Goal: Information Seeking & Learning: Learn about a topic

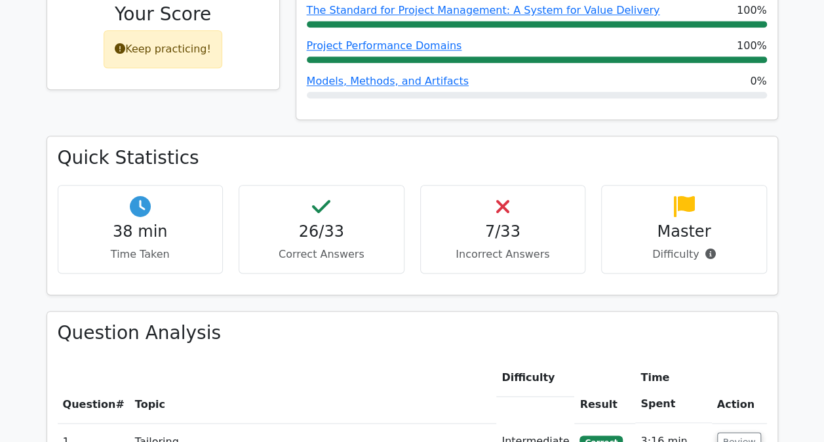
scroll to position [742, 0]
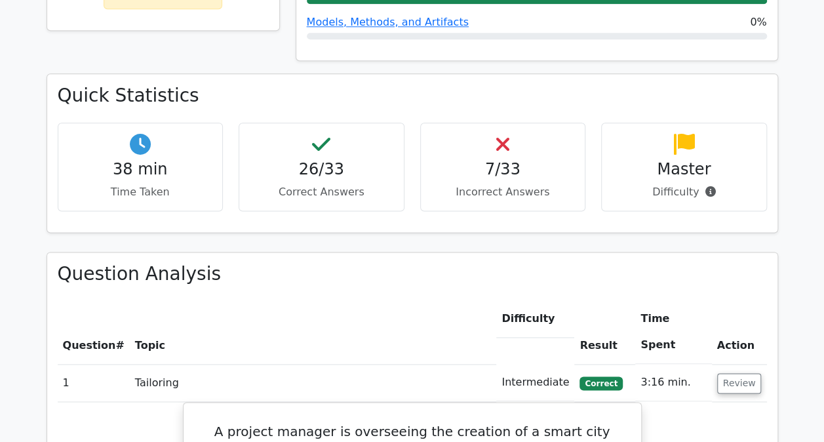
click at [125, 133] on div "38 min Time Taken" at bounding box center [141, 167] width 166 height 88
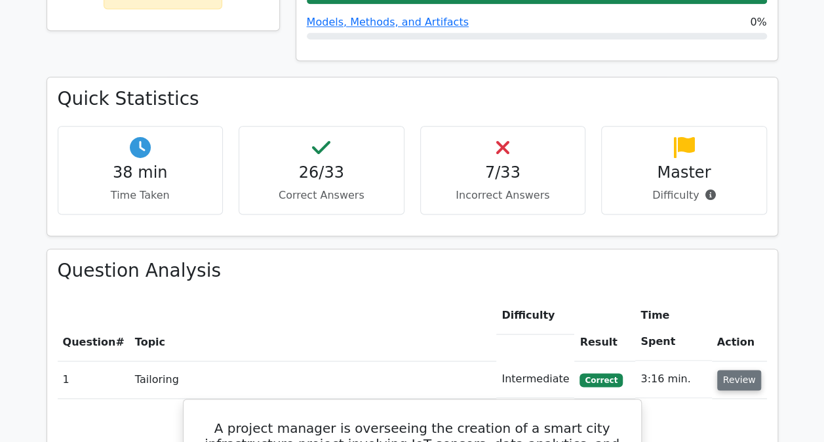
click at [723, 370] on button "Review" at bounding box center [739, 380] width 45 height 20
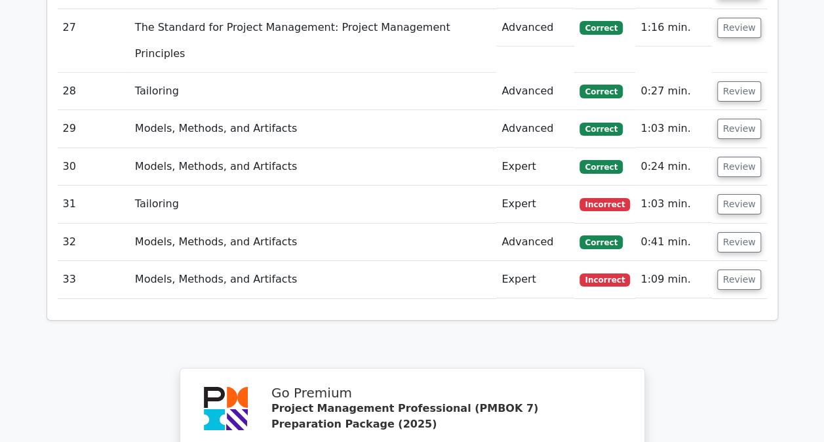
scroll to position [2459, 0]
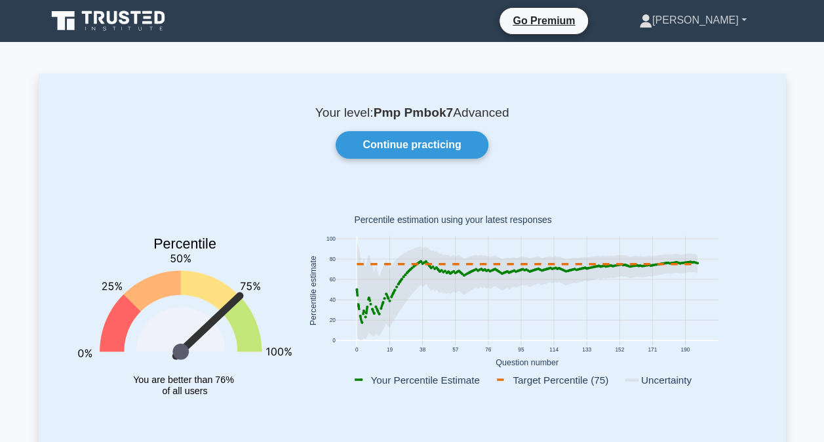
click at [710, 23] on link "[PERSON_NAME]" at bounding box center [692, 20] width 170 height 26
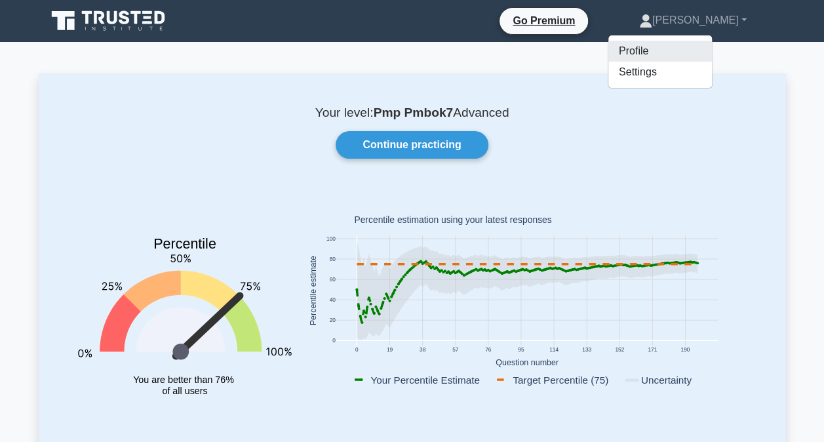
click at [678, 50] on link "Profile" at bounding box center [660, 51] width 104 height 21
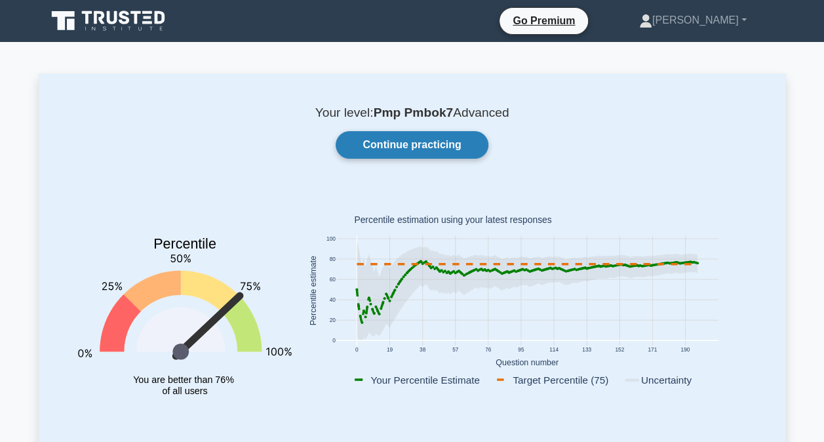
click at [391, 145] on link "Continue practicing" at bounding box center [412, 145] width 152 height 28
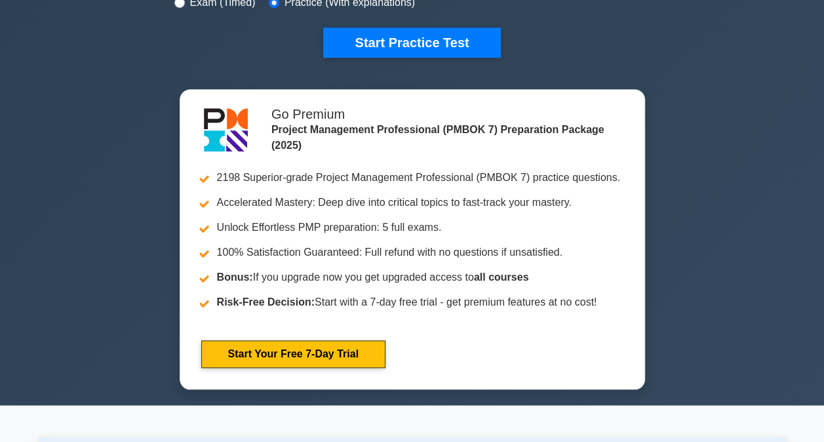
scroll to position [265, 0]
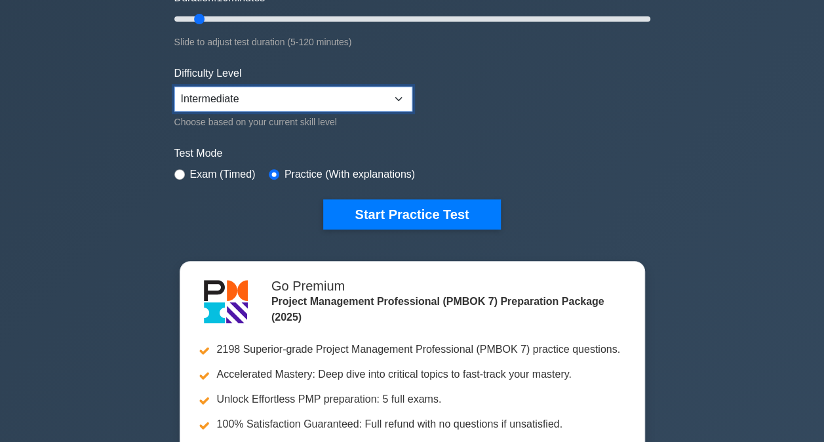
click at [272, 102] on select "Beginner Intermediate Expert" at bounding box center [293, 99] width 238 height 25
select select "expert"
click at [174, 87] on select "Beginner Intermediate Expert" at bounding box center [293, 99] width 238 height 25
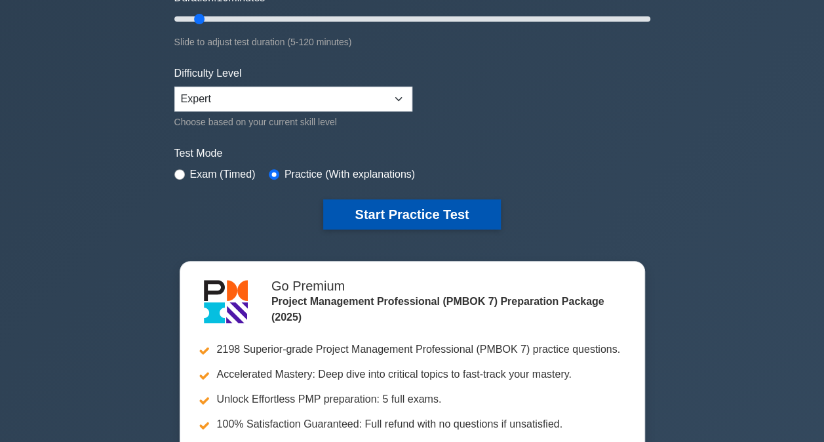
click at [371, 216] on button "Start Practice Test" at bounding box center [411, 214] width 177 height 30
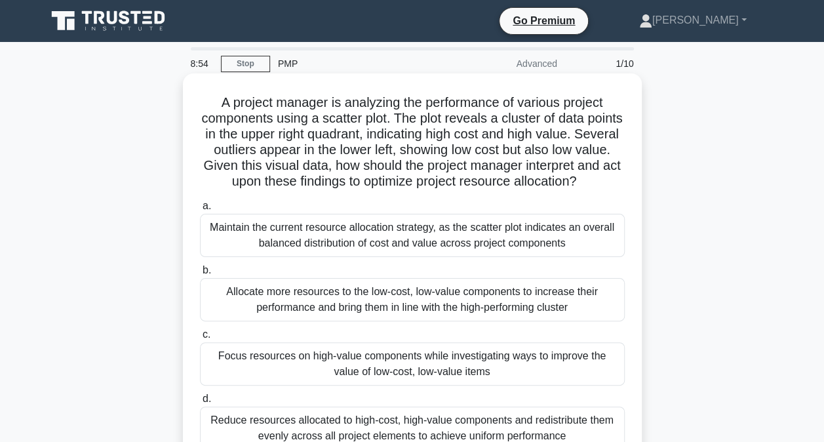
click at [465, 316] on div "Allocate more resources to the low-cost, low-value components to increase their…" at bounding box center [412, 299] width 425 height 43
click at [200, 275] on input "b. Allocate more resources to the low-cost, low-value components to increase th…" at bounding box center [200, 270] width 0 height 9
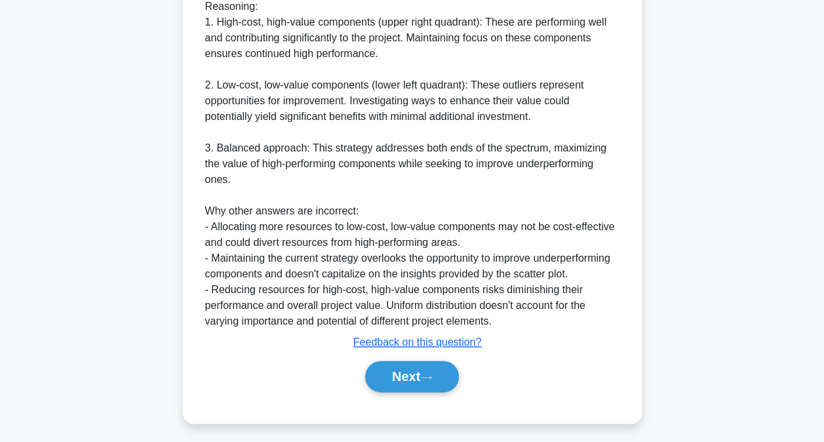
scroll to position [587, 0]
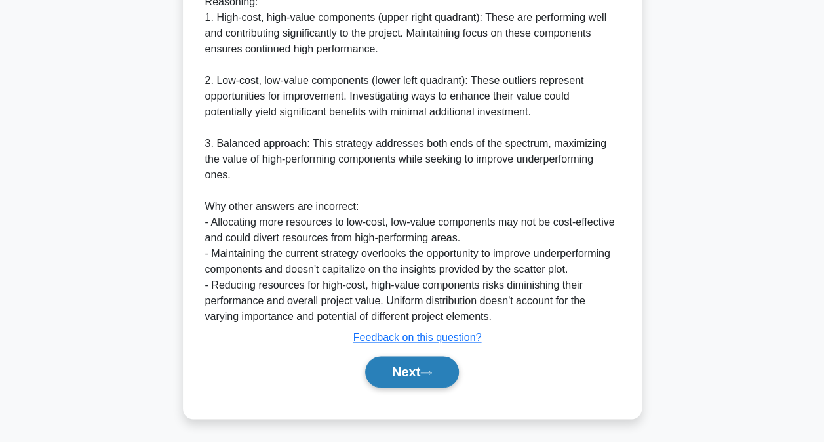
click at [402, 364] on button "Next" at bounding box center [412, 371] width 94 height 31
click at [404, 368] on button "Next" at bounding box center [412, 371] width 94 height 31
click at [406, 371] on button "Next" at bounding box center [412, 371] width 94 height 31
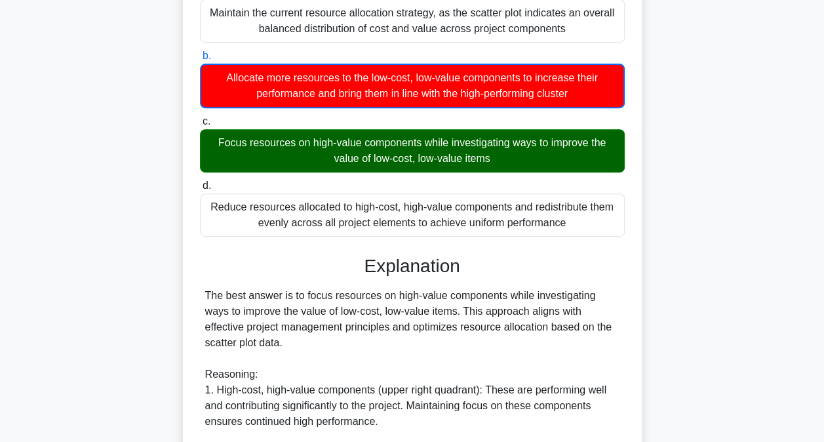
scroll to position [0, 0]
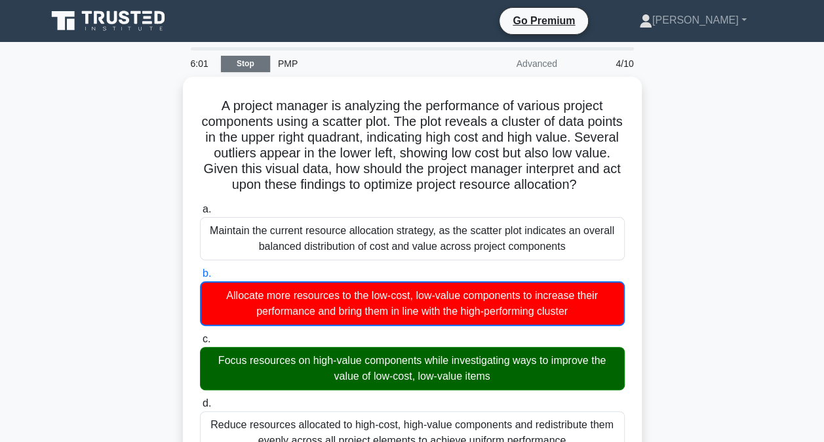
click at [235, 66] on link "Stop" at bounding box center [245, 64] width 49 height 16
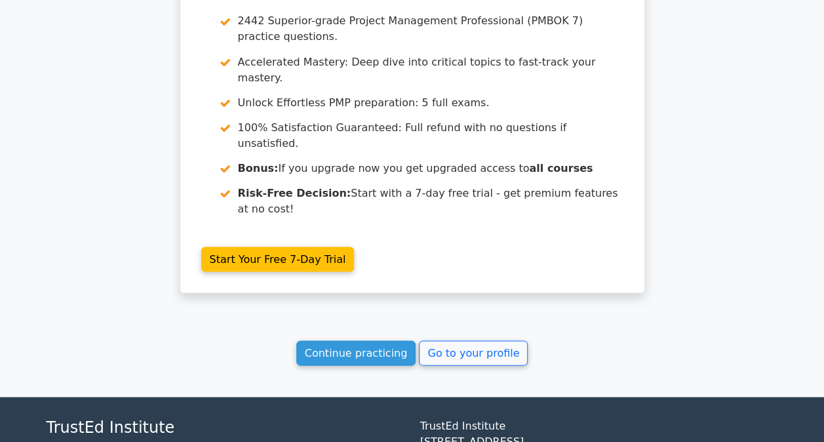
scroll to position [1197, 0]
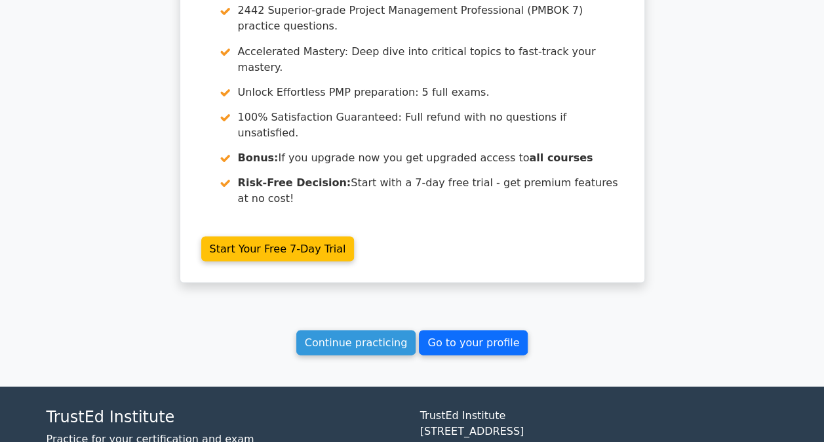
click at [471, 330] on link "Go to your profile" at bounding box center [473, 342] width 109 height 25
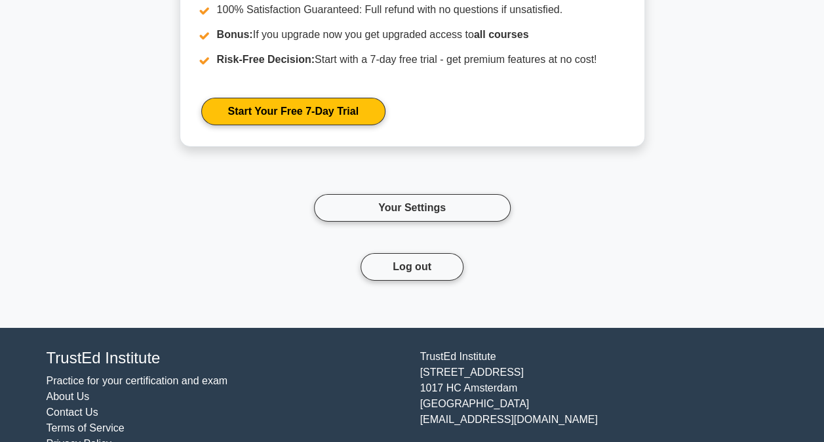
scroll to position [2097, 0]
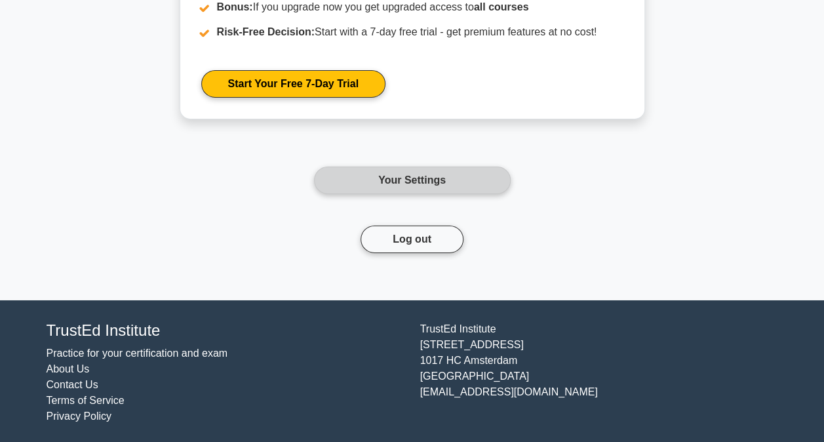
click at [397, 176] on link "Your Settings" at bounding box center [412, 180] width 197 height 28
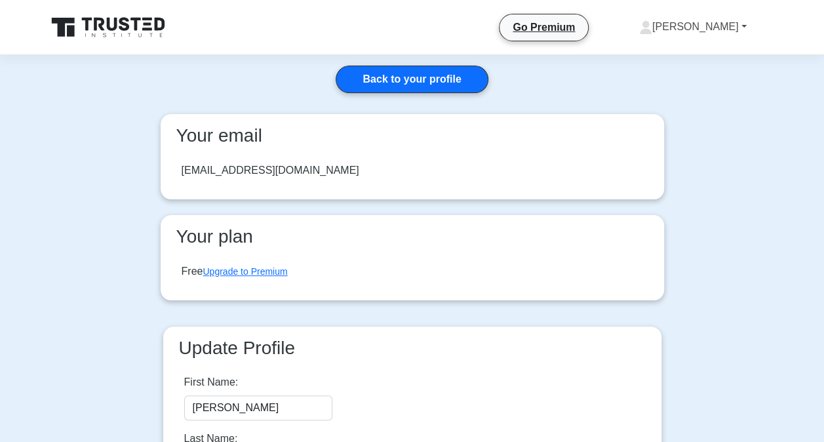
click at [691, 24] on link "[PERSON_NAME]" at bounding box center [692, 27] width 170 height 26
click at [672, 54] on link "Profile" at bounding box center [660, 57] width 104 height 21
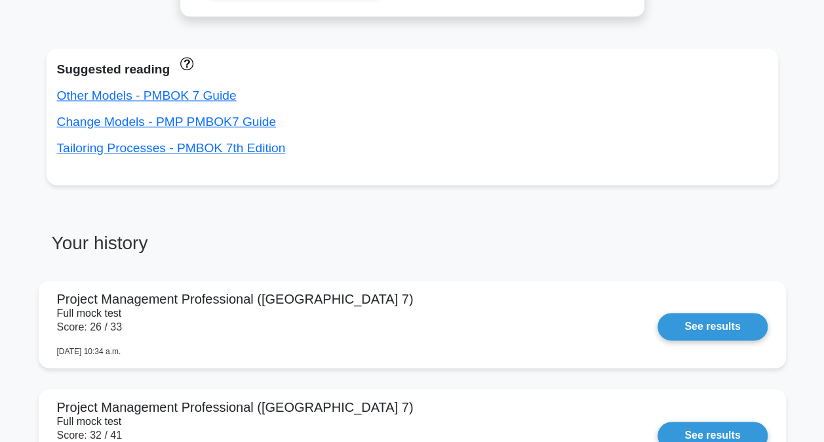
scroll to position [788, 0]
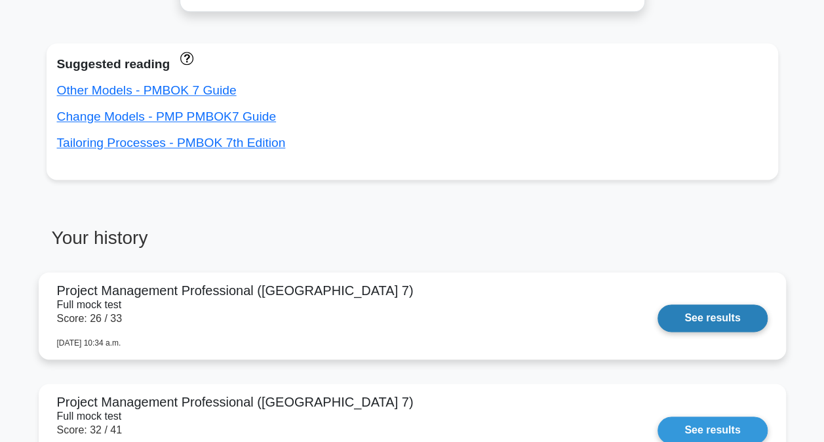
click at [712, 318] on link "See results" at bounding box center [711, 318] width 109 height 28
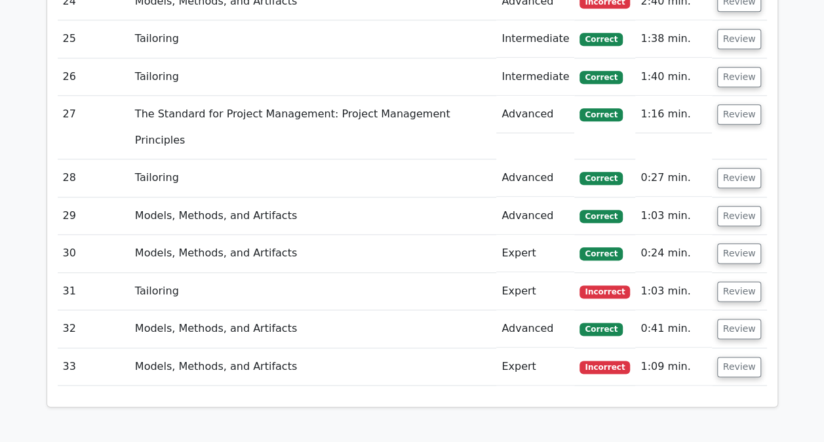
scroll to position [3478, 0]
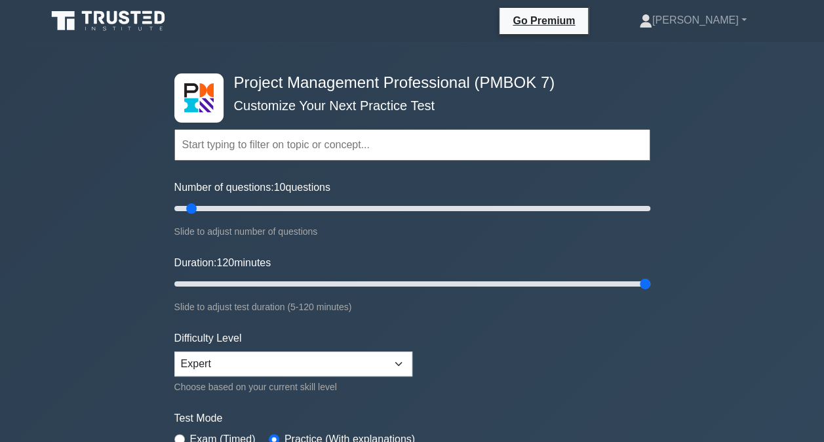
drag, startPoint x: 201, startPoint y: 282, endPoint x: 657, endPoint y: 297, distance: 456.3
click at [650, 292] on input "Duration: 120 minutes" at bounding box center [412, 284] width 476 height 16
drag, startPoint x: 640, startPoint y: 283, endPoint x: 197, endPoint y: 280, distance: 443.7
type input "10"
click at [197, 280] on input "Duration: 10 minutes" at bounding box center [412, 284] width 476 height 16
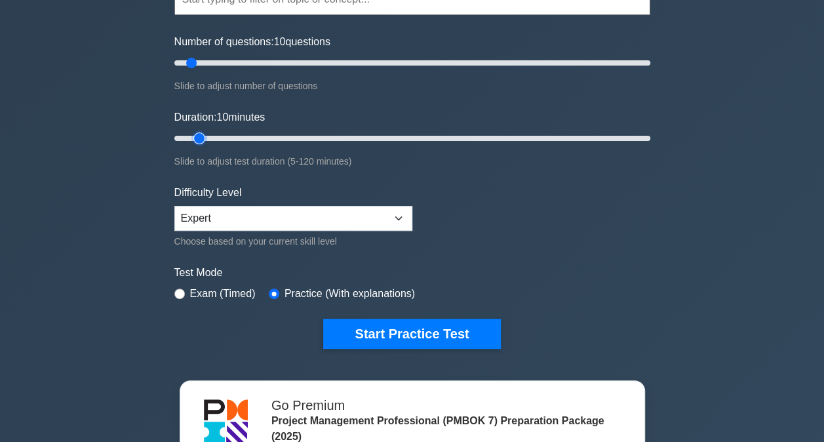
scroll to position [208, 0]
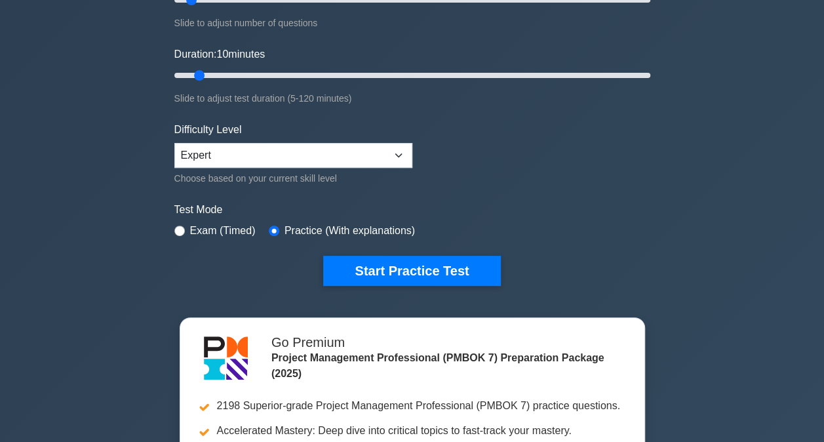
click at [416, 145] on form "Topics The Standard for Project Management: A System for Value Delivery The Sta…" at bounding box center [412, 83] width 476 height 405
click at [402, 153] on select "Beginner Intermediate Expert" at bounding box center [293, 155] width 238 height 25
click at [174, 143] on select "Beginner Intermediate Expert" at bounding box center [293, 155] width 238 height 25
click at [190, 230] on label "Exam (Timed)" at bounding box center [223, 231] width 66 height 16
click at [184, 228] on div "Exam (Timed)" at bounding box center [214, 231] width 81 height 16
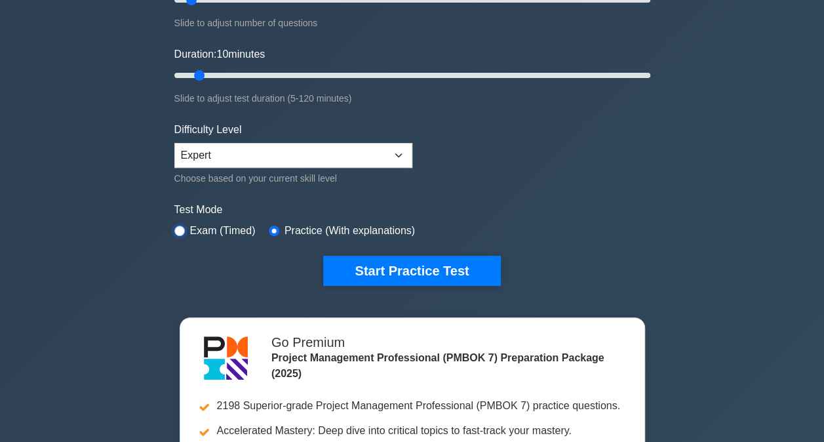
click at [183, 227] on input "radio" at bounding box center [179, 230] width 10 height 10
radio input "true"
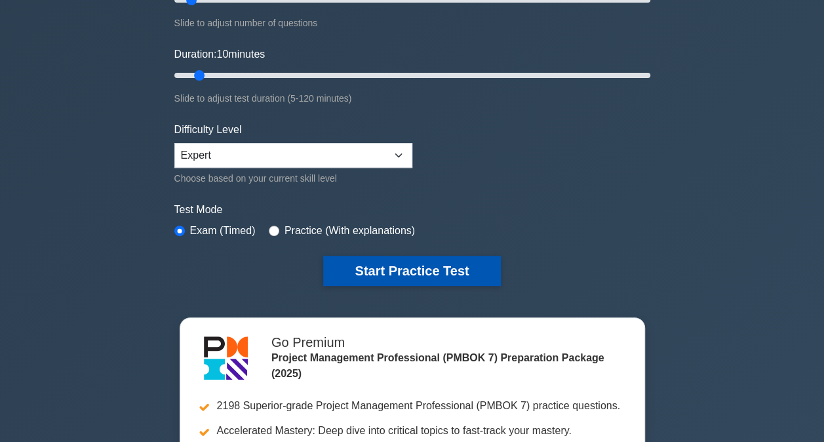
click at [377, 269] on button "Start Practice Test" at bounding box center [411, 271] width 177 height 30
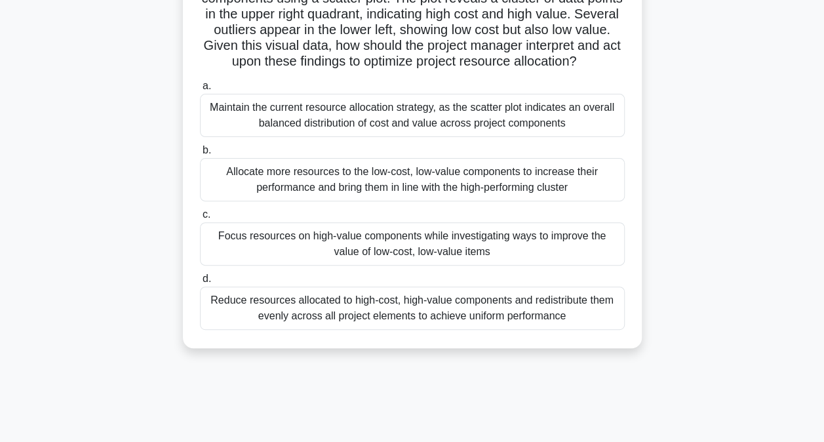
scroll to position [155, 0]
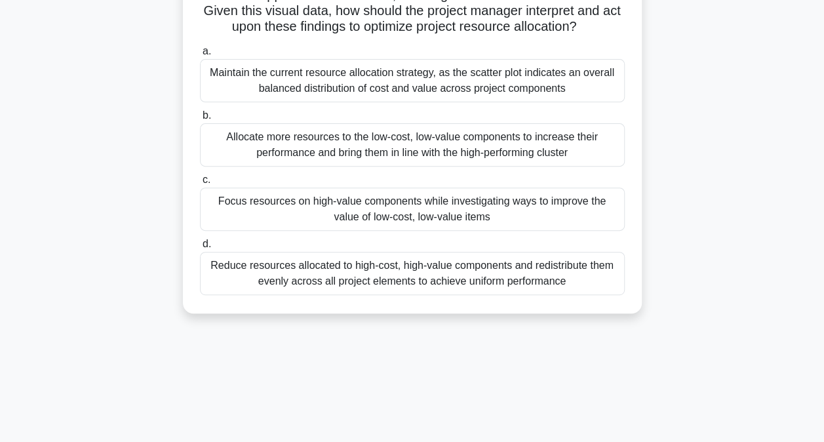
click at [326, 145] on div "Allocate more resources to the low-cost, low-value components to increase their…" at bounding box center [412, 144] width 425 height 43
click at [200, 120] on input "b. Allocate more resources to the low-cost, low-value components to increase th…" at bounding box center [200, 115] width 0 height 9
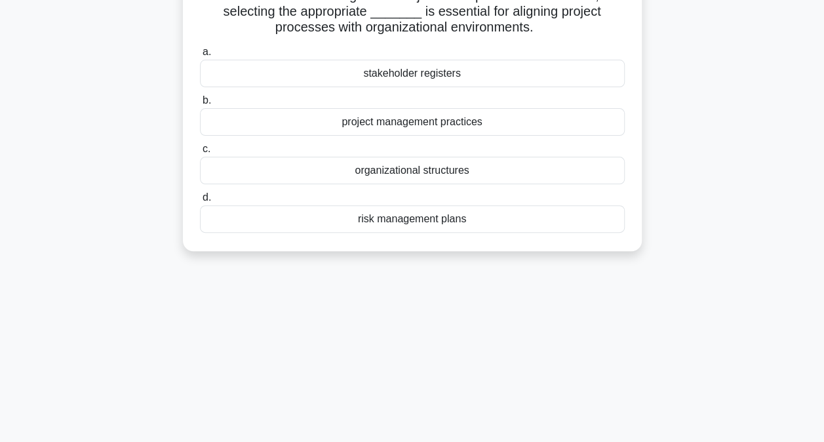
scroll to position [0, 0]
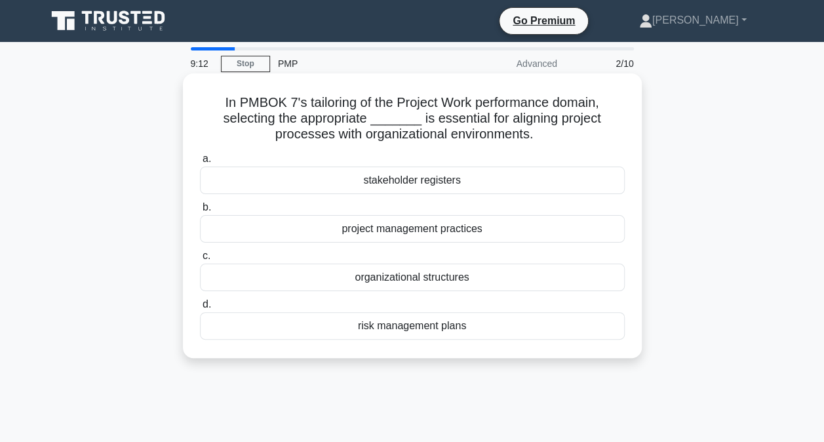
click at [359, 233] on div "project management practices" at bounding box center [412, 229] width 425 height 28
click at [200, 212] on input "b. project management practices" at bounding box center [200, 207] width 0 height 9
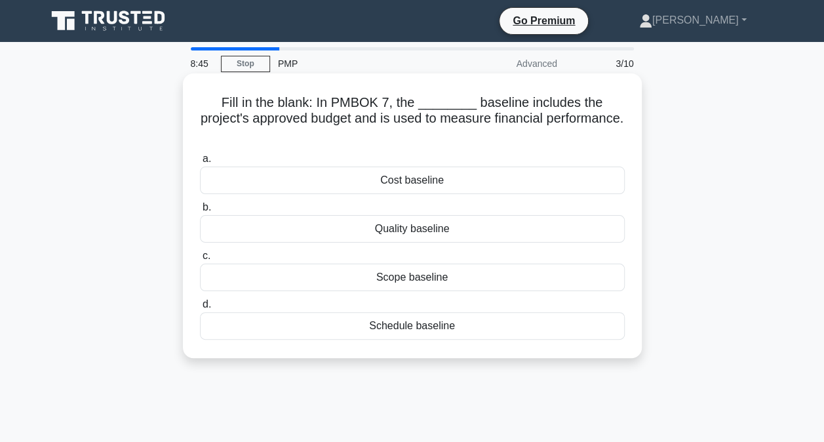
click at [415, 166] on div "Cost baseline" at bounding box center [412, 180] width 425 height 28
click at [200, 162] on input "a. Cost baseline" at bounding box center [200, 159] width 0 height 9
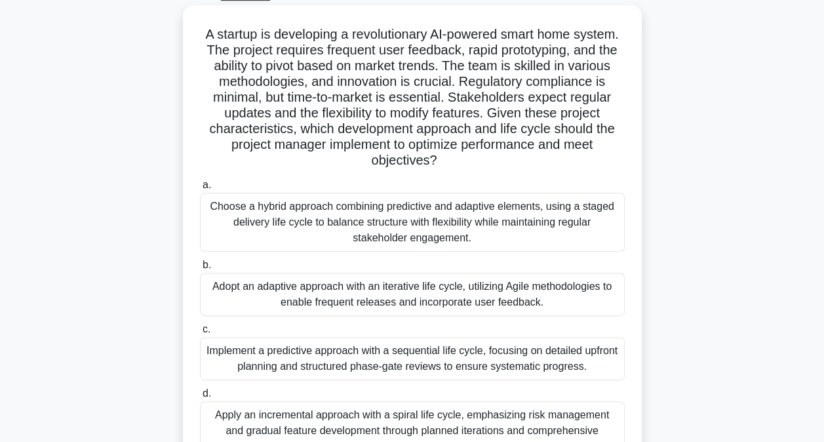
scroll to position [69, 0]
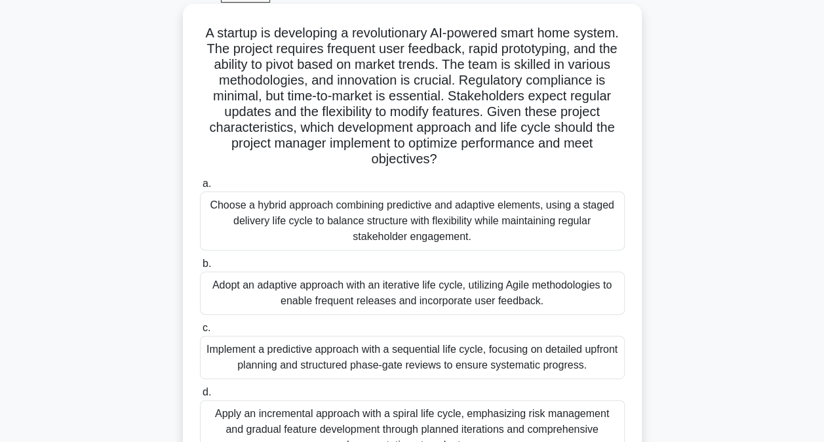
click at [426, 210] on div "Choose a hybrid approach combining predictive and adaptive elements, using a st…" at bounding box center [412, 220] width 425 height 59
click at [200, 188] on input "a. Choose a hybrid approach combining predictive and adaptive elements, using a…" at bounding box center [200, 184] width 0 height 9
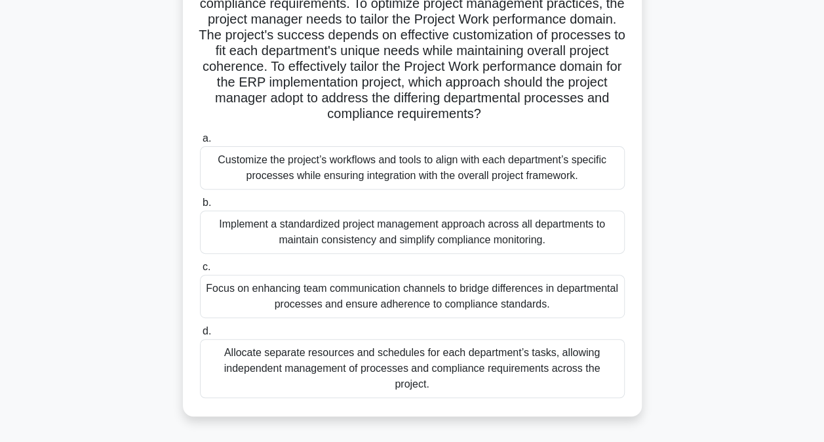
scroll to position [151, 0]
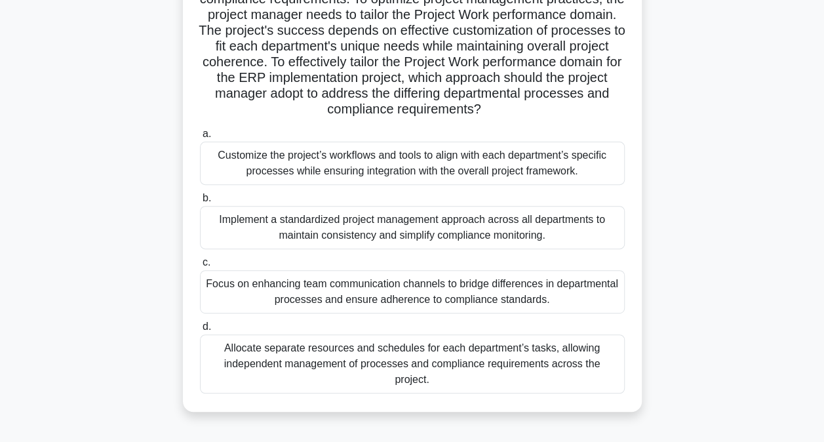
click at [295, 301] on div "Focus on enhancing team communication channels to bridge differences in departm…" at bounding box center [412, 291] width 425 height 43
click at [200, 267] on input "c. Focus on enhancing team communication channels to bridge differences in depa…" at bounding box center [200, 262] width 0 height 9
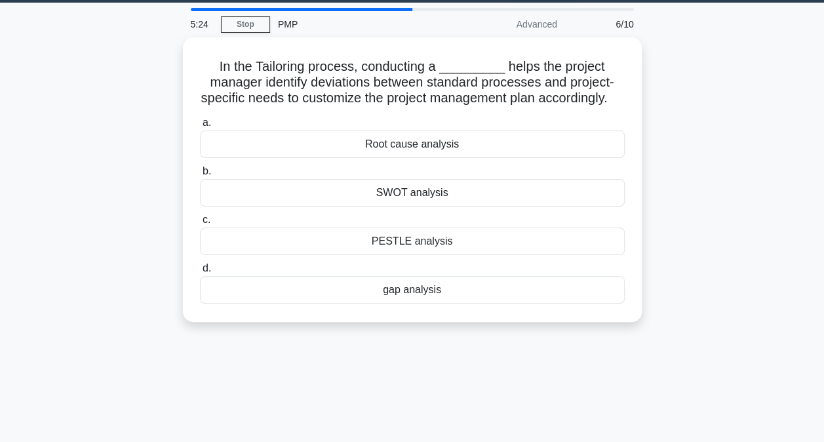
scroll to position [0, 0]
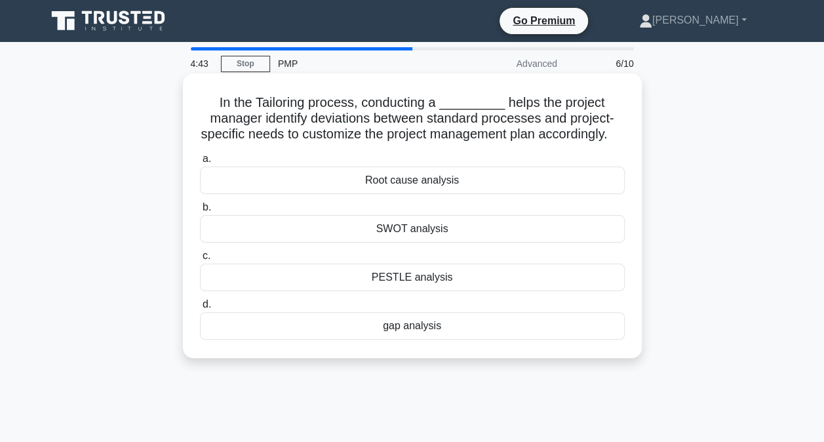
click at [421, 339] on div "gap analysis" at bounding box center [412, 326] width 425 height 28
click at [200, 309] on input "d. gap analysis" at bounding box center [200, 304] width 0 height 9
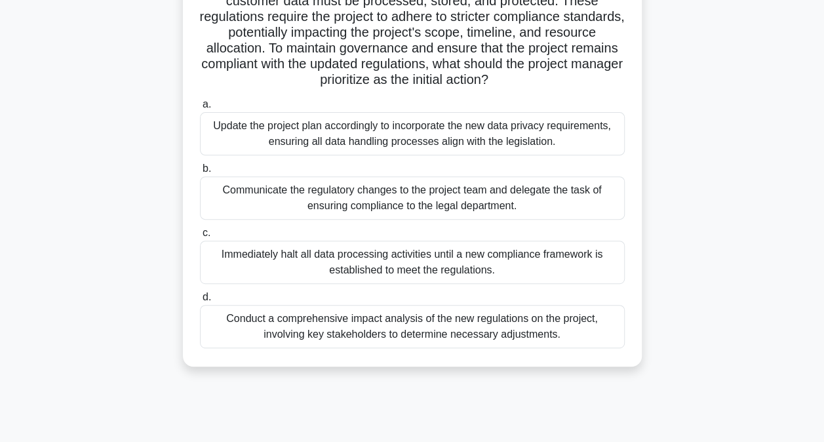
scroll to position [172, 0]
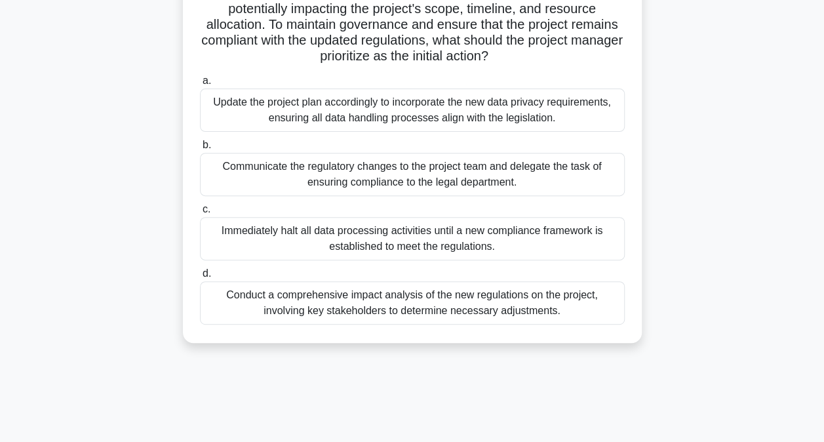
click at [343, 235] on div "Immediately halt all data processing activities until a new compliance framewor…" at bounding box center [412, 238] width 425 height 43
click at [200, 214] on input "c. Immediately halt all data processing activities until a new compliance frame…" at bounding box center [200, 209] width 0 height 9
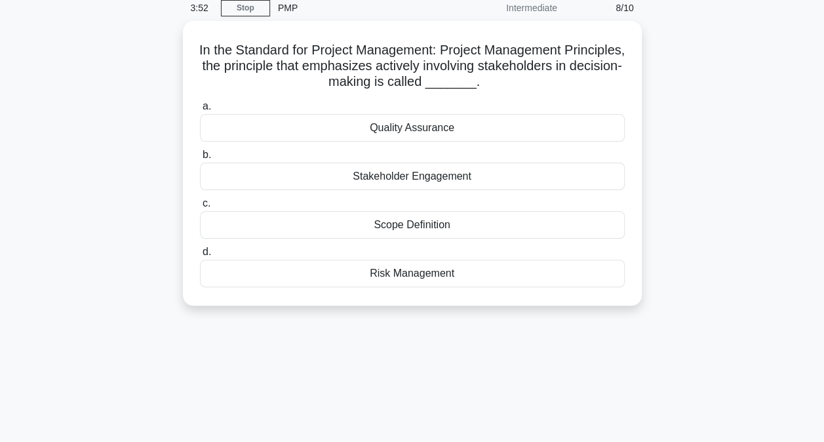
scroll to position [0, 0]
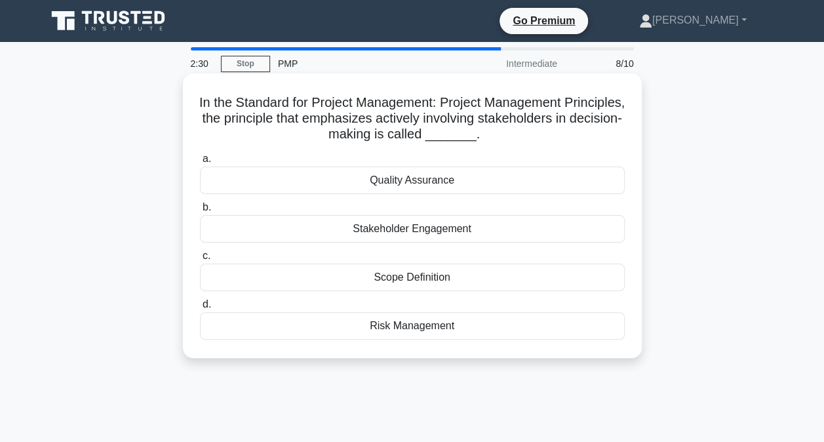
click at [375, 225] on div "Stakeholder Engagement" at bounding box center [412, 229] width 425 height 28
click at [200, 212] on input "b. Stakeholder Engagement" at bounding box center [200, 207] width 0 height 9
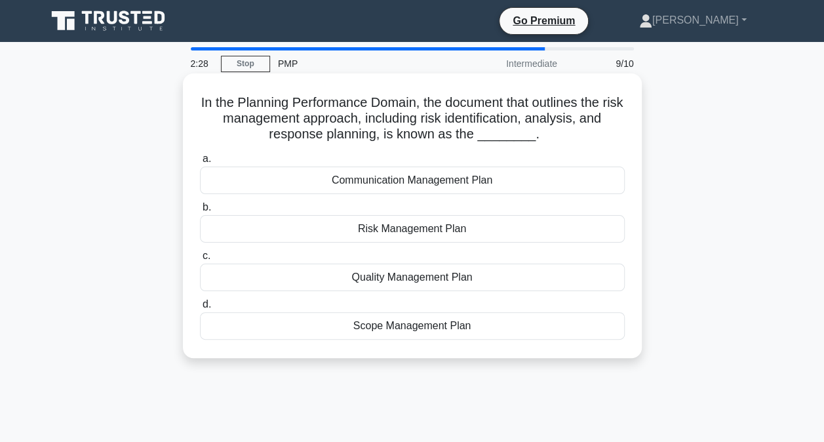
click at [393, 228] on div "Risk Management Plan" at bounding box center [412, 229] width 425 height 28
click at [200, 212] on input "b. Risk Management Plan" at bounding box center [200, 207] width 0 height 9
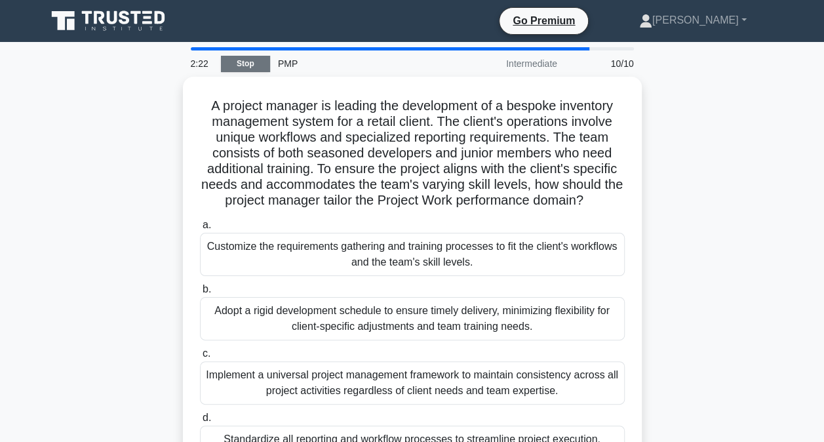
click at [242, 61] on link "Stop" at bounding box center [245, 64] width 49 height 16
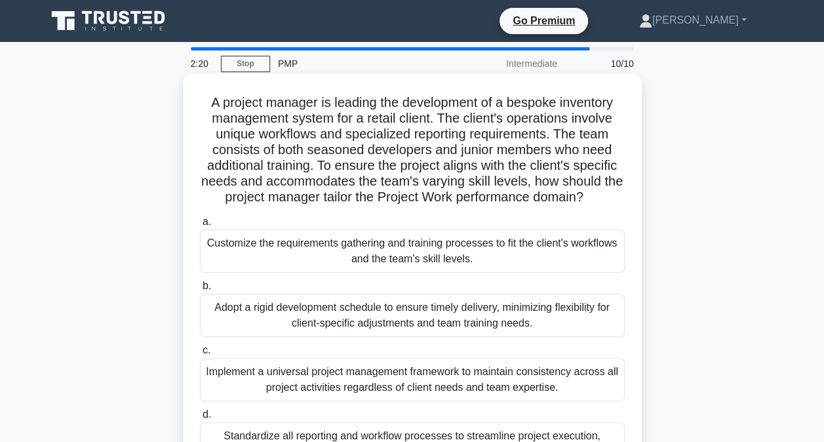
click at [352, 253] on div "Customize the requirements gathering and training processes to fit the client's…" at bounding box center [412, 250] width 425 height 43
click at [200, 226] on input "a. Customize the requirements gathering and training processes to fit the clien…" at bounding box center [200, 222] width 0 height 9
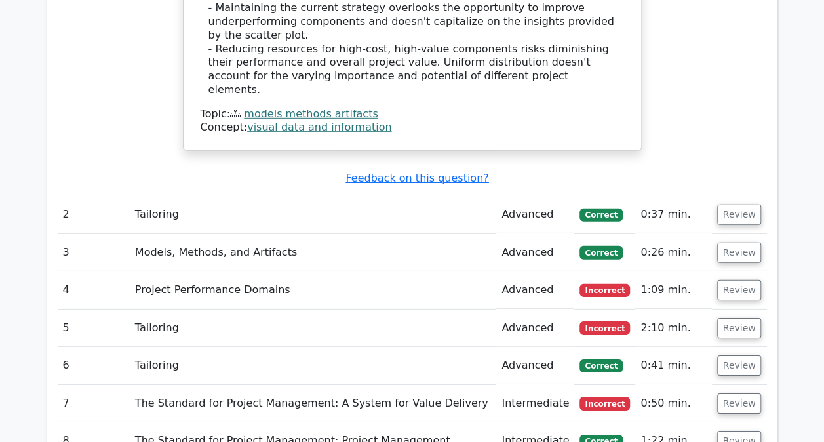
scroll to position [1876, 0]
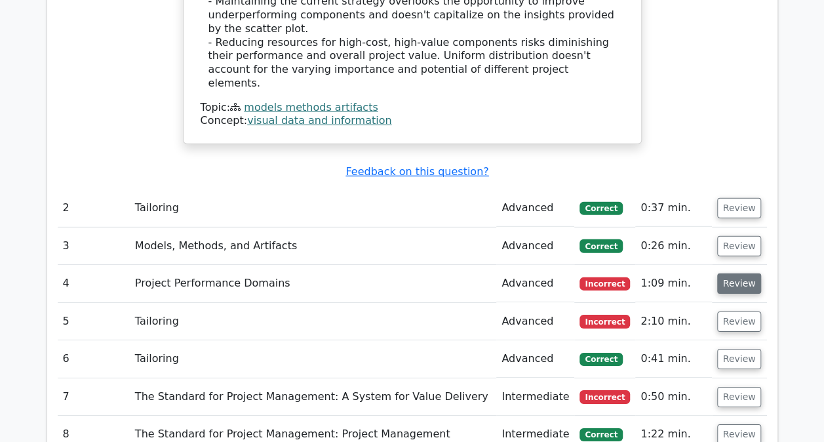
click at [746, 273] on button "Review" at bounding box center [739, 283] width 45 height 20
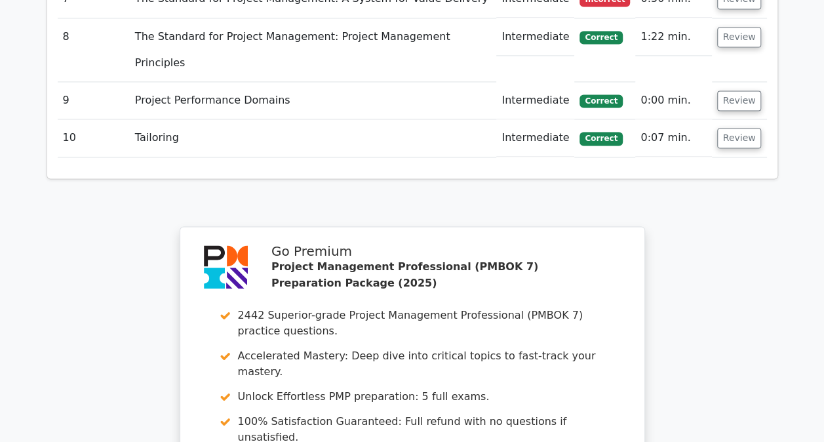
scroll to position [3434, 0]
